Goal: Find contact information: Find contact information

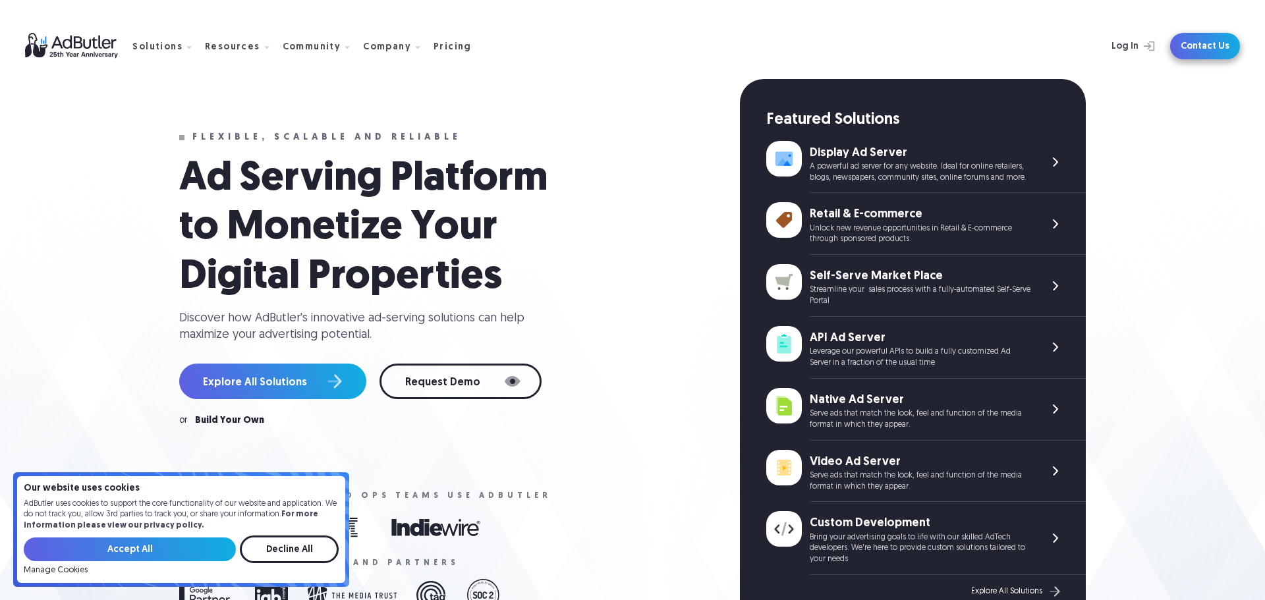
click at [1212, 50] on link "Contact Us" at bounding box center [1205, 46] width 70 height 26
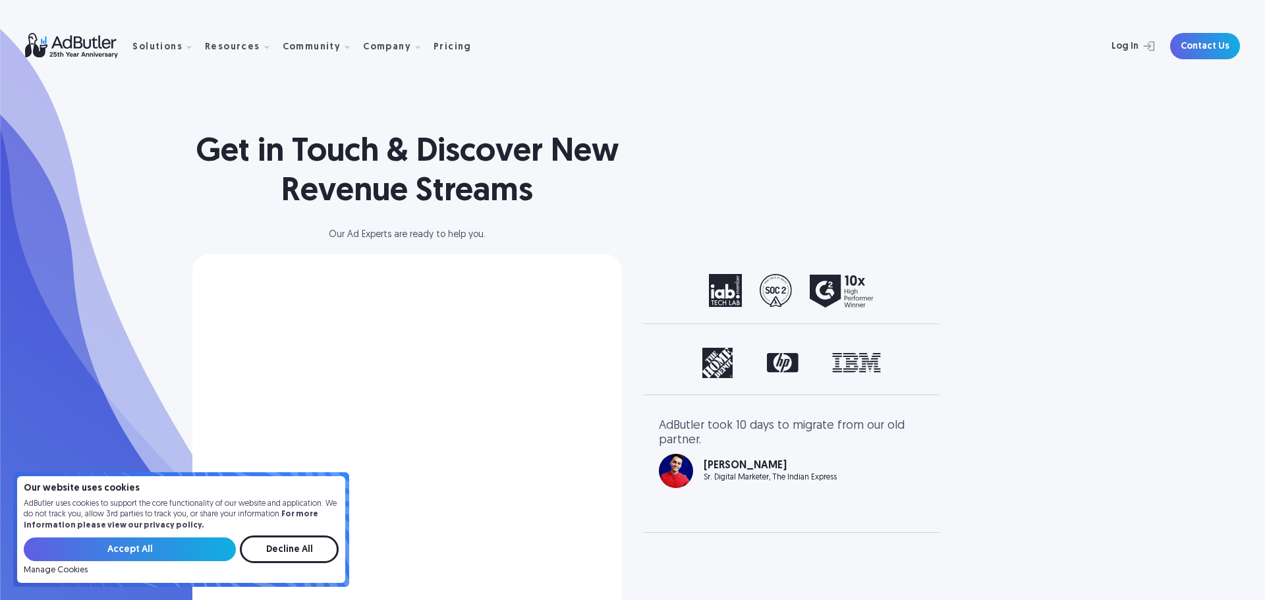
select select "North America"
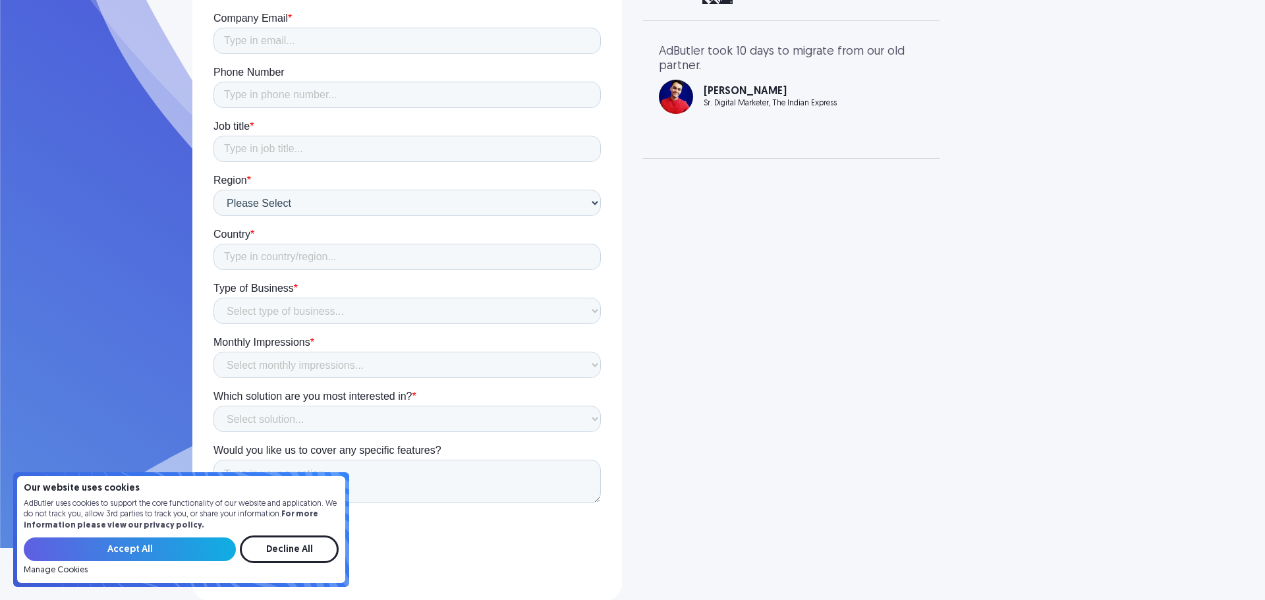
scroll to position [375, 0]
click at [302, 545] on input "Decline All" at bounding box center [289, 550] width 99 height 28
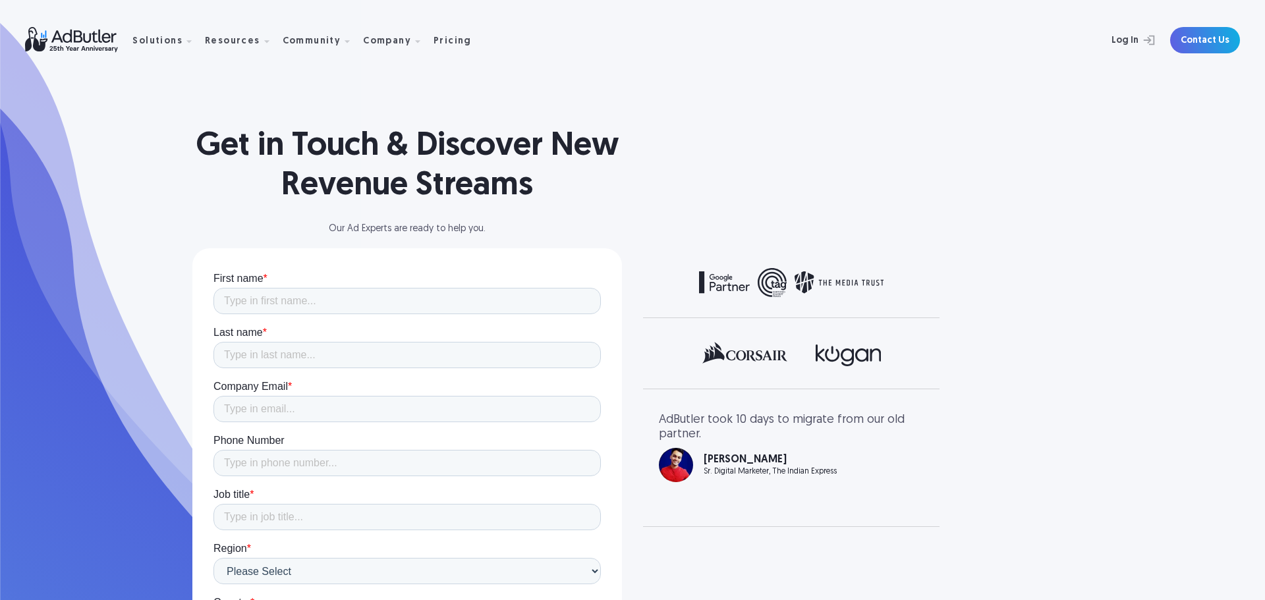
scroll to position [0, 0]
